Goal: Information Seeking & Learning: Find specific page/section

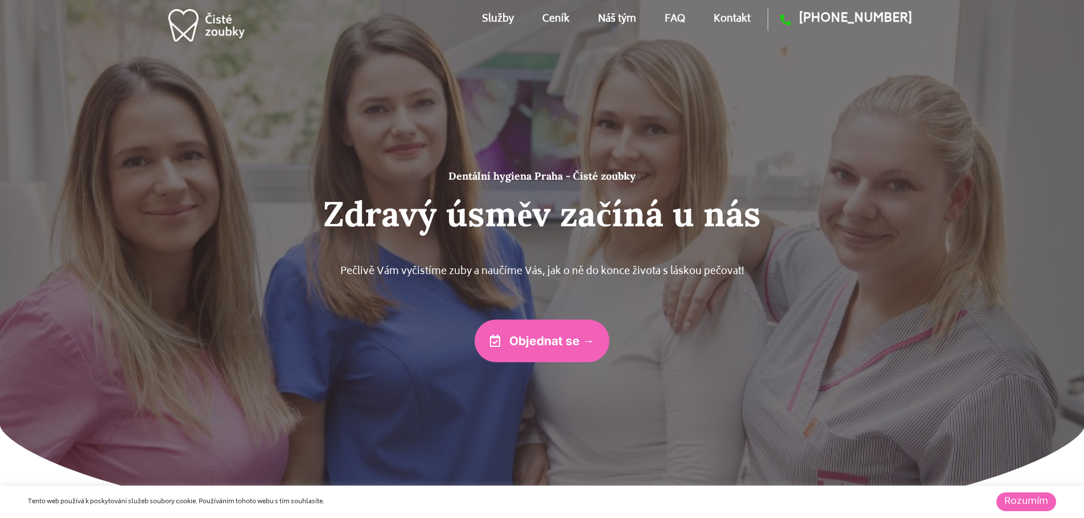
click at [669, 17] on link "FAQ" at bounding box center [675, 19] width 20 height 51
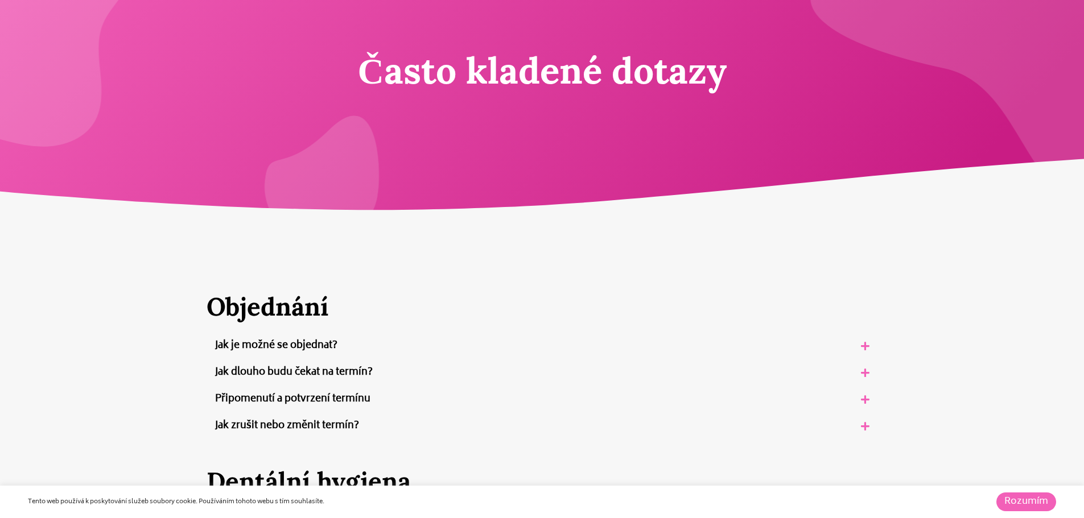
scroll to position [114, 0]
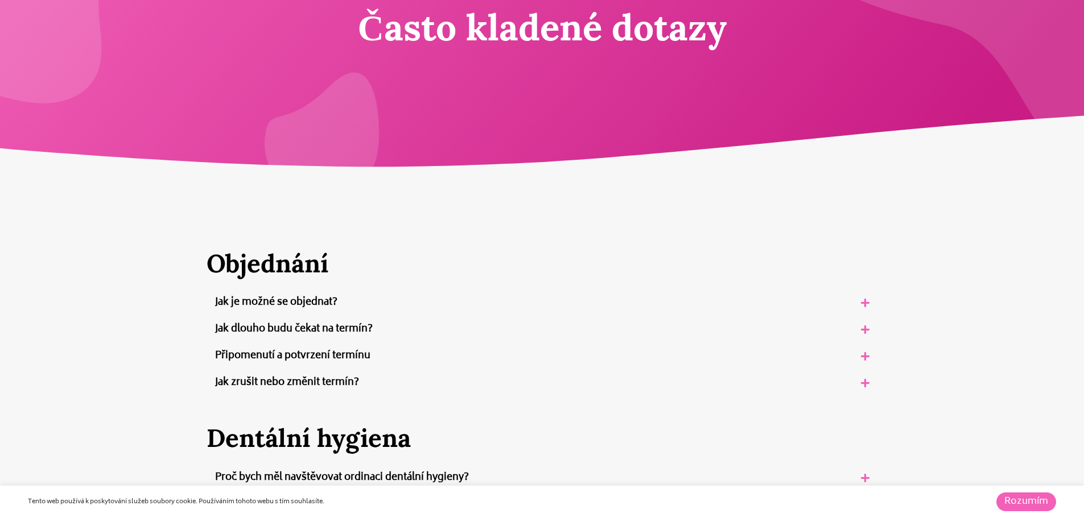
click at [346, 330] on link "Jak dlouho budu čekat na termín?" at bounding box center [294, 329] width 158 height 17
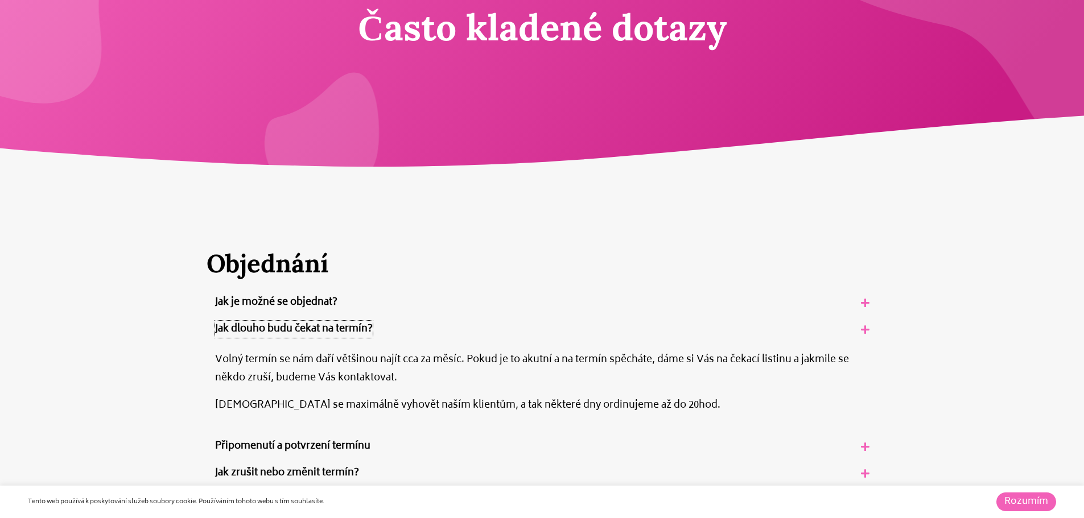
scroll to position [0, 0]
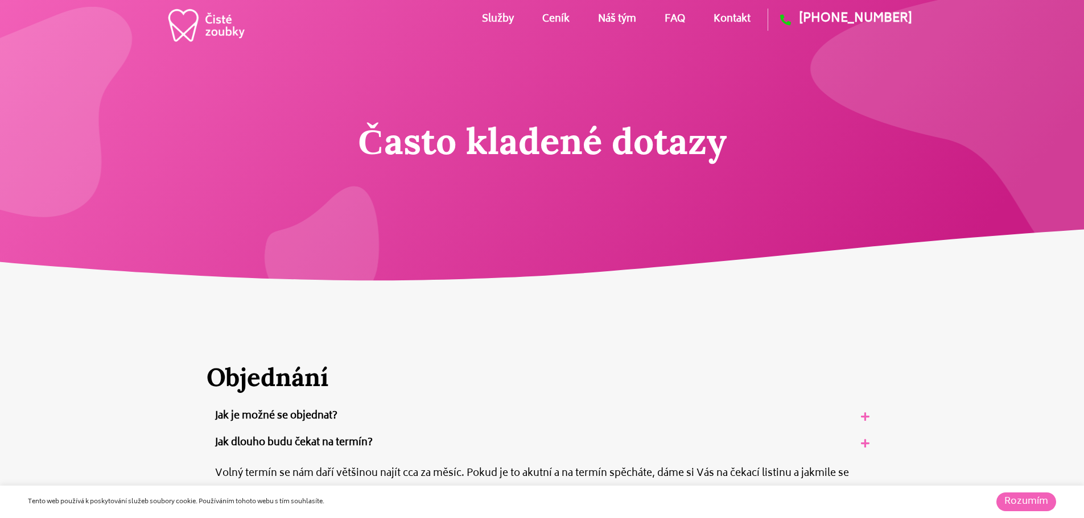
click at [555, 16] on link "Ceník" at bounding box center [555, 19] width 27 height 51
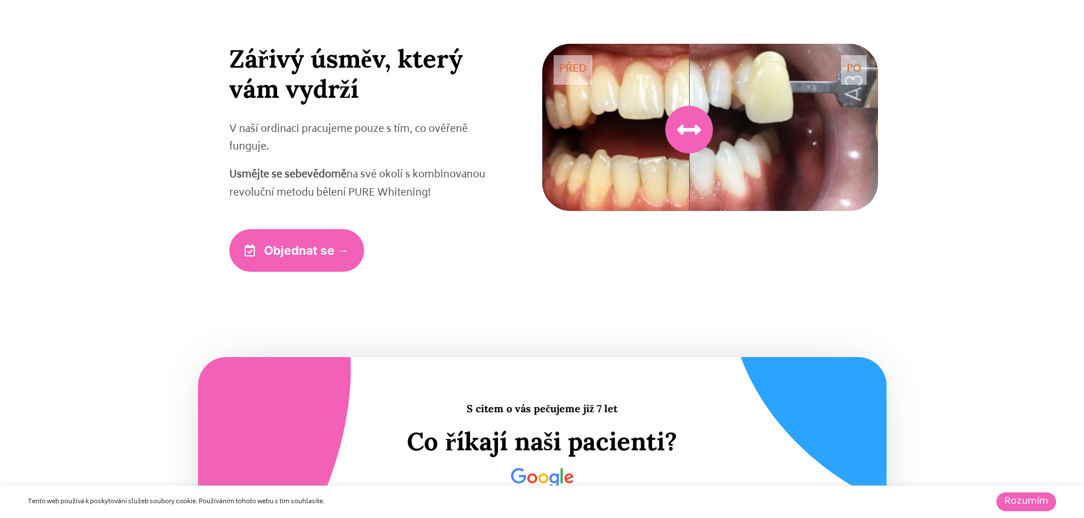
scroll to position [2628, 0]
